Goal: Task Accomplishment & Management: Use online tool/utility

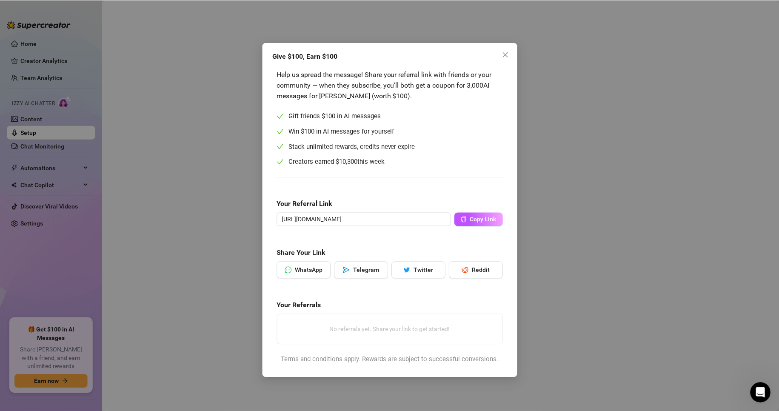
scroll to position [9, 0]
click at [511, 47] on div "Give $100, Earn $100 Help us spread the message! Share your referral link with …" at bounding box center [390, 210] width 255 height 335
click at [503, 49] on button "Close" at bounding box center [506, 55] width 14 height 14
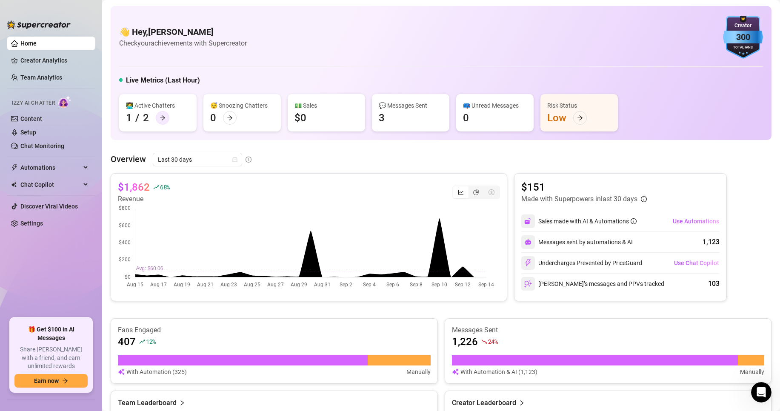
click at [160, 117] on icon "arrow-right" at bounding box center [163, 118] width 6 height 6
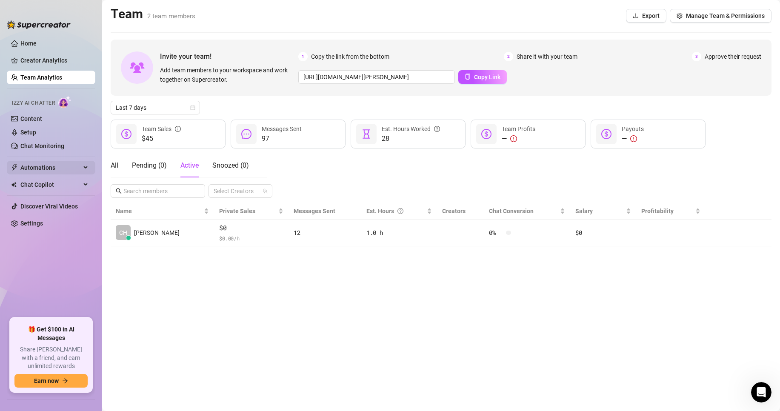
click at [35, 166] on span "Automations" at bounding box center [50, 168] width 60 height 14
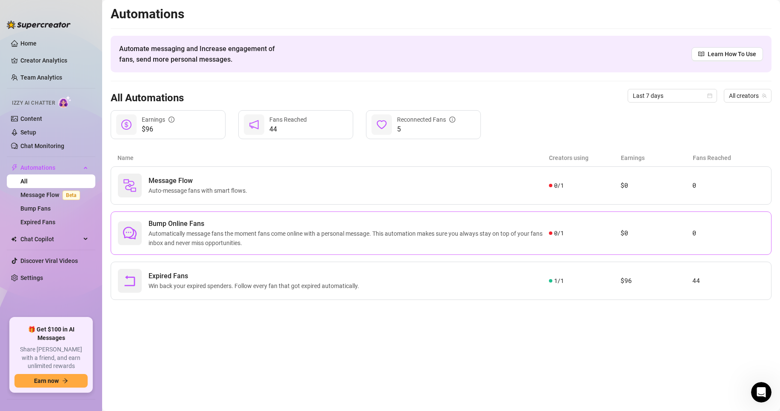
click at [475, 233] on span "Automatically message fans the moment fans come online with a personal message.…" at bounding box center [349, 238] width 400 height 19
click at [40, 195] on link "Message Flow Beta" at bounding box center [51, 195] width 63 height 7
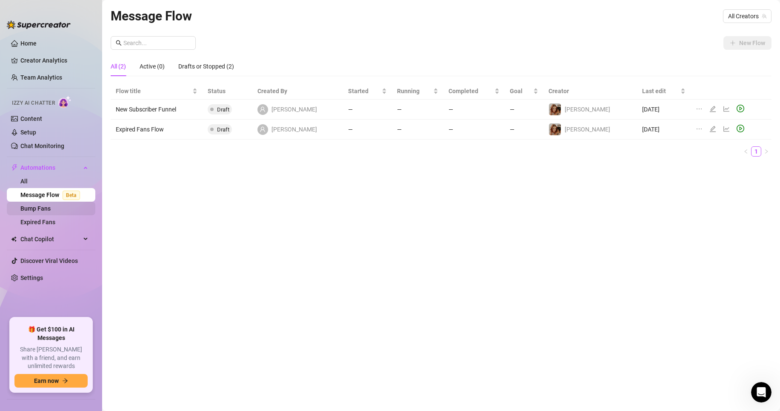
click at [38, 209] on link "Bump Fans" at bounding box center [35, 208] width 30 height 7
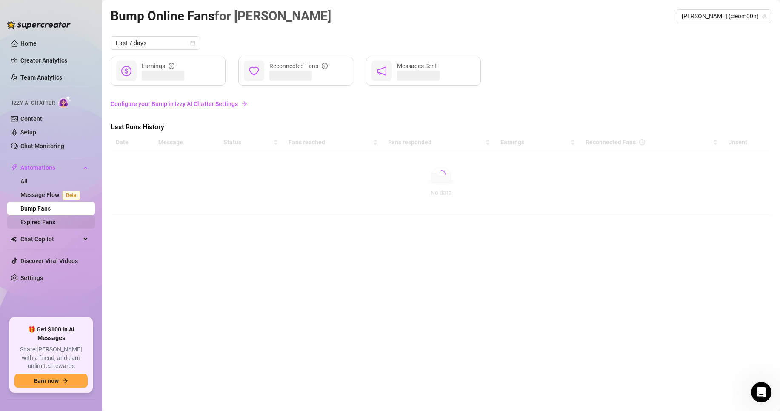
click at [34, 223] on link "Expired Fans" at bounding box center [37, 222] width 35 height 7
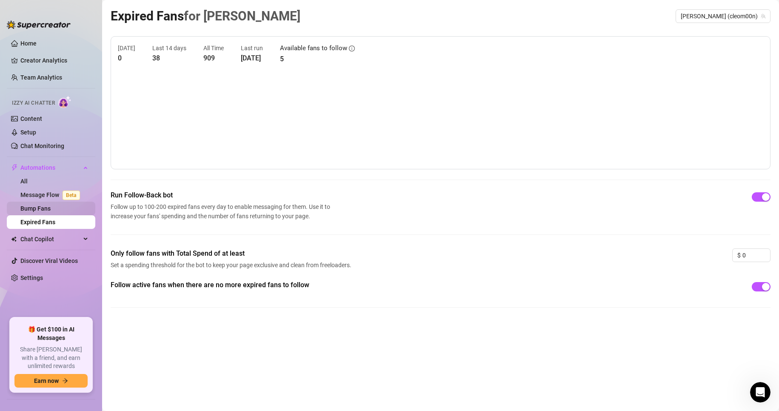
click at [43, 206] on link "Bump Fans" at bounding box center [35, 208] width 30 height 7
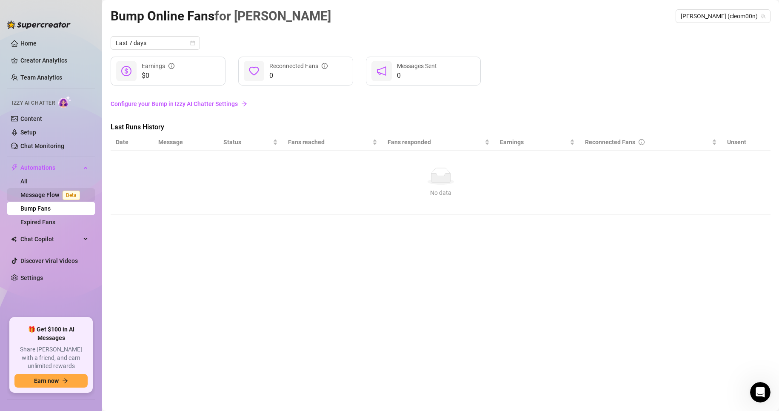
click at [46, 192] on link "Message Flow Beta" at bounding box center [51, 195] width 63 height 7
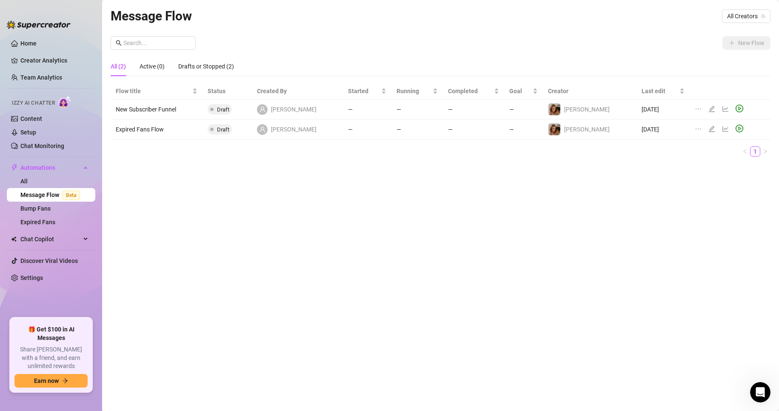
click at [159, 108] on td "New Subscriber Funnel" at bounding box center [157, 110] width 92 height 20
click at [40, 222] on link "Expired Fans" at bounding box center [37, 222] width 35 height 7
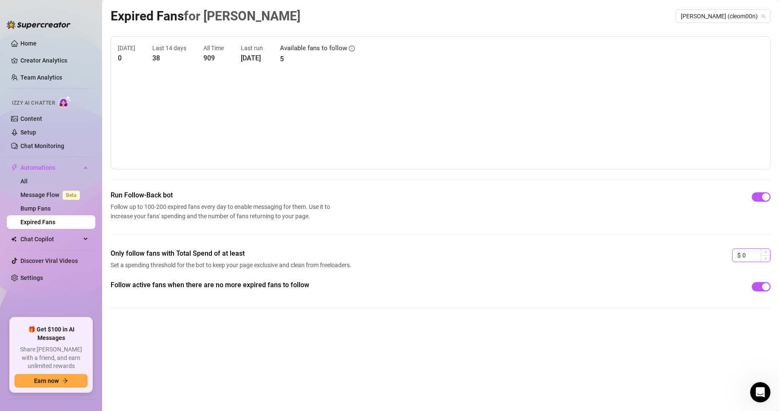
click at [743, 255] on input "0" at bounding box center [757, 255] width 28 height 13
type input "100"
click at [447, 240] on div "Run Follow-Back bot Follow up to 100-200 expired fans every day to enable messa…" at bounding box center [441, 219] width 660 height 58
click at [40, 236] on span "Chat Copilot" at bounding box center [50, 239] width 60 height 14
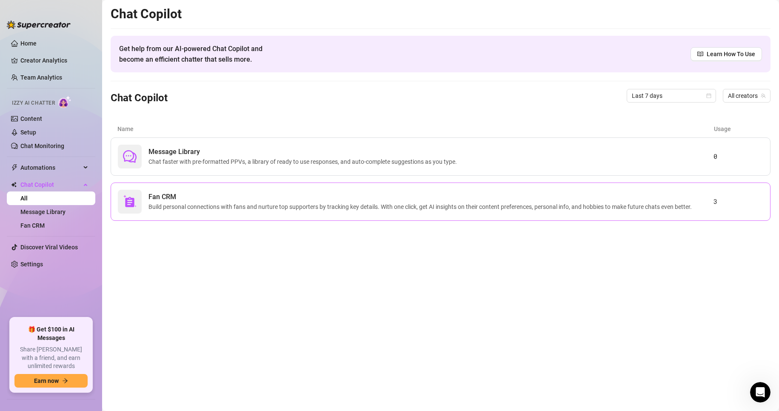
click at [538, 209] on span "Build personal connections with fans and nurture top supporters by tracking key…" at bounding box center [422, 206] width 547 height 9
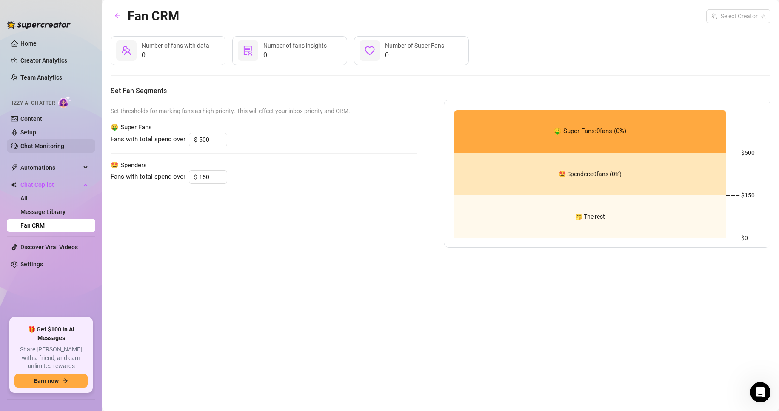
click at [37, 146] on link "Chat Monitoring" at bounding box center [42, 146] width 44 height 7
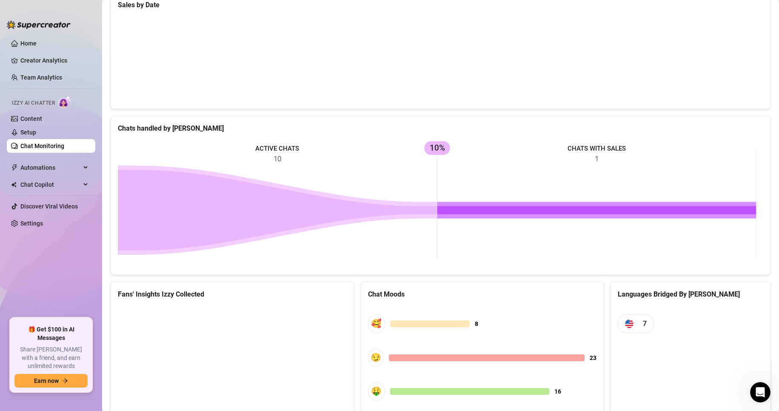
scroll to position [106, 0]
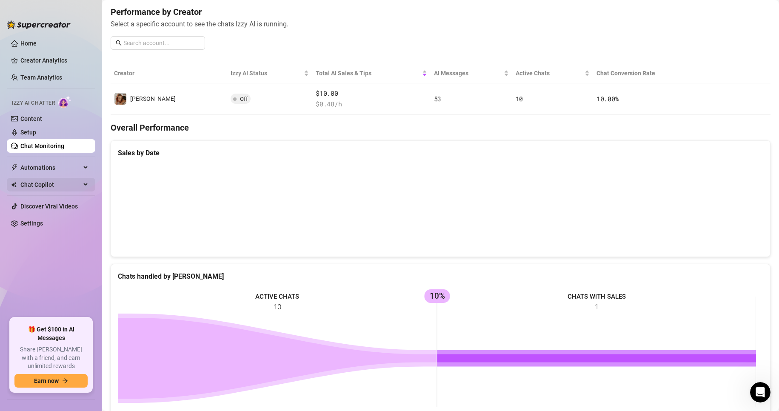
click at [43, 186] on span "Chat Copilot" at bounding box center [50, 185] width 60 height 14
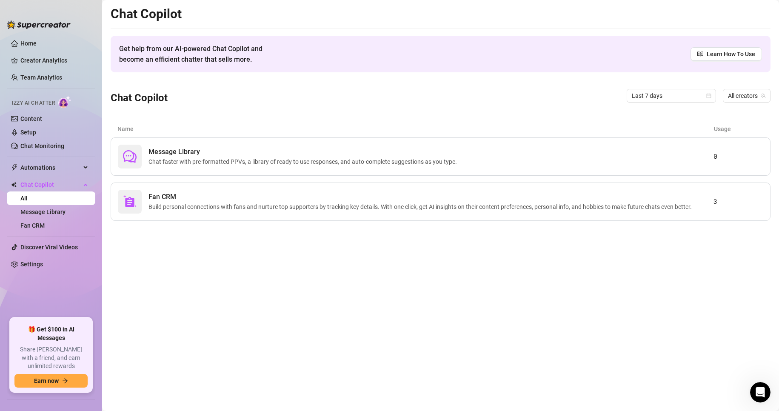
click at [236, 136] on div "Name Usage" at bounding box center [441, 128] width 660 height 17
click at [235, 151] on span "Message Library" at bounding box center [305, 152] width 312 height 10
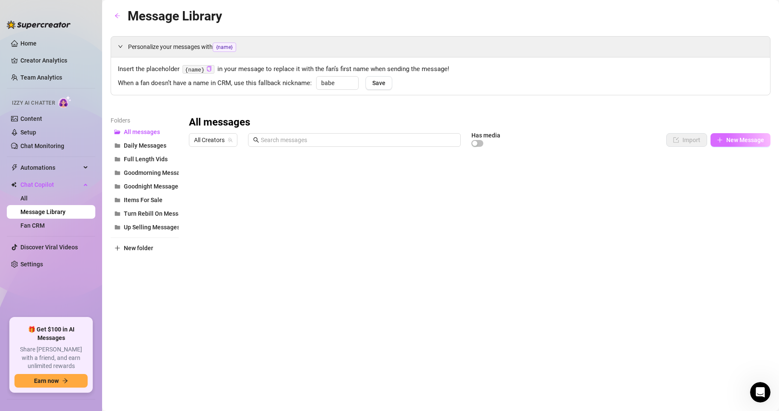
click at [748, 139] on span "New Message" at bounding box center [745, 140] width 38 height 7
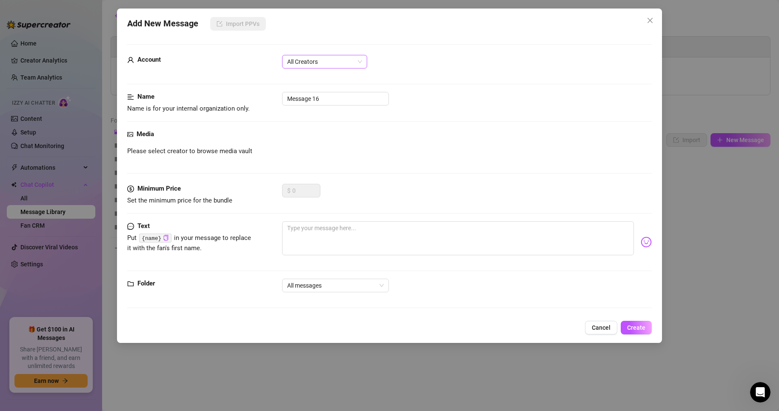
click at [343, 62] on span "All Creators" at bounding box center [324, 61] width 75 height 13
click at [653, 21] on icon "close" at bounding box center [650, 20] width 7 height 7
